Goal: Find specific page/section: Locate a particular part of the current website

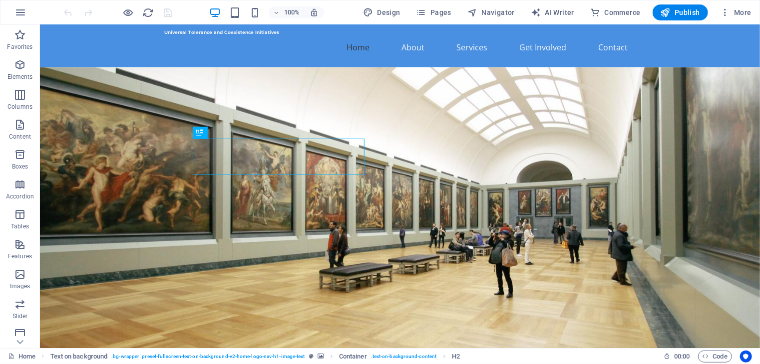
scroll to position [140, 0]
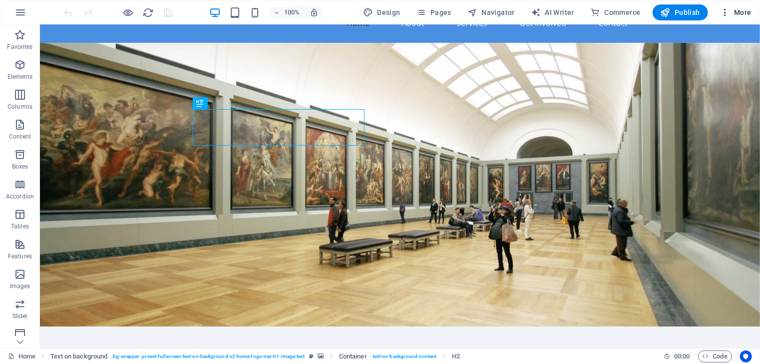
click at [727, 14] on icon "button" at bounding box center [725, 12] width 10 height 10
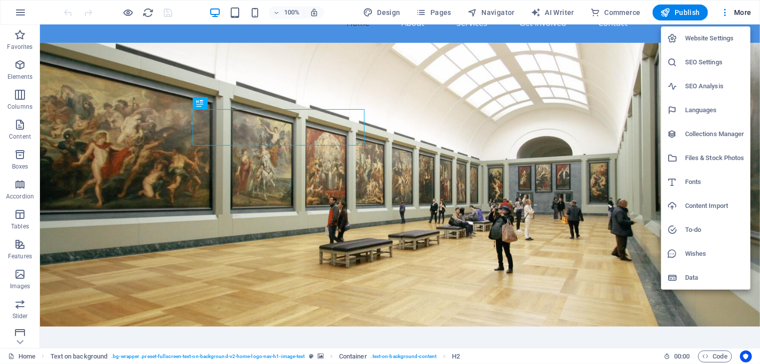
click at [464, 129] on div at bounding box center [380, 182] width 760 height 364
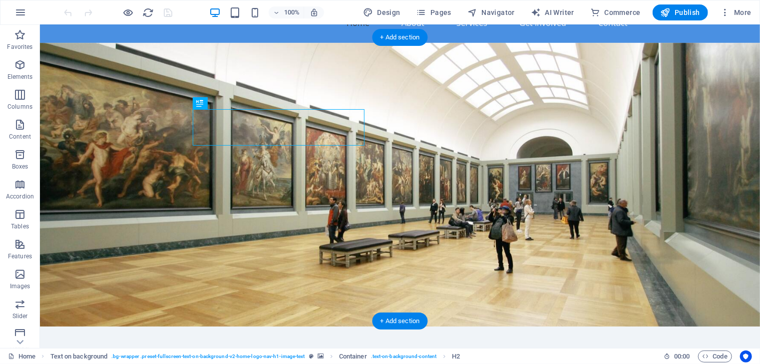
click at [489, 198] on figure at bounding box center [399, 184] width 720 height 284
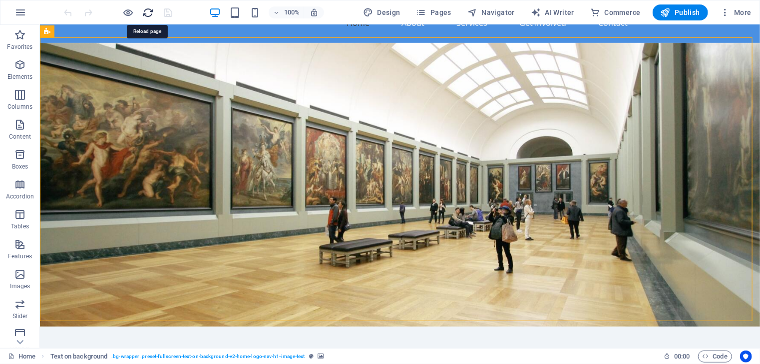
click at [148, 15] on icon "reload" at bounding box center [148, 12] width 11 height 11
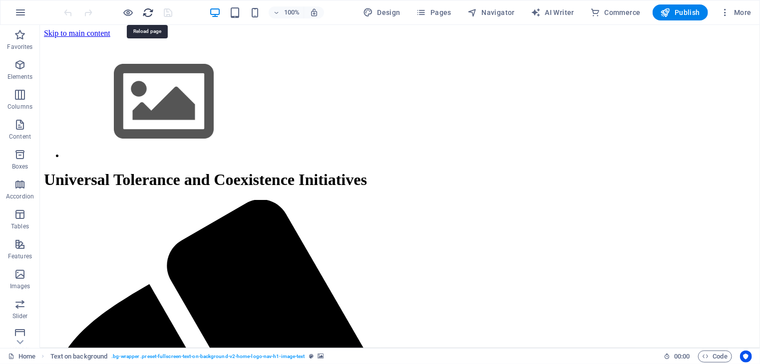
scroll to position [0, 0]
